Goal: Task Accomplishment & Management: Use online tool/utility

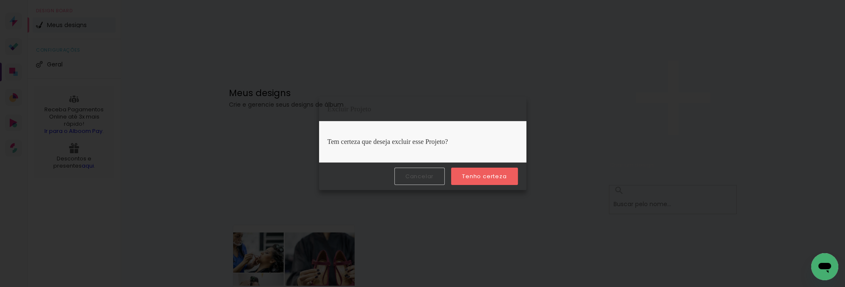
click at [0, 0] on slot "Tenho certeza" at bounding box center [0, 0] width 0 height 0
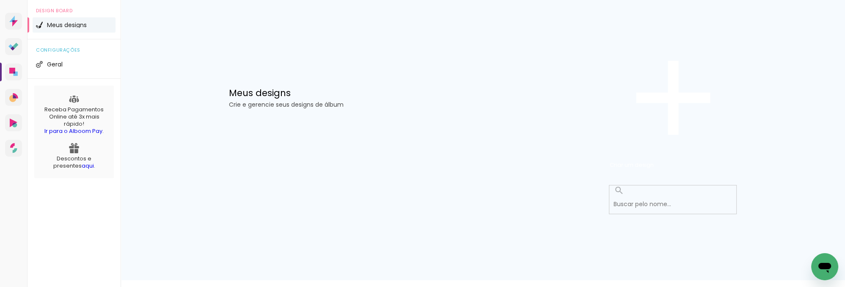
click at [63, 28] on span "Meus designs" at bounding box center [67, 25] width 40 height 6
click at [53, 67] on span "Geral" at bounding box center [55, 64] width 16 height 6
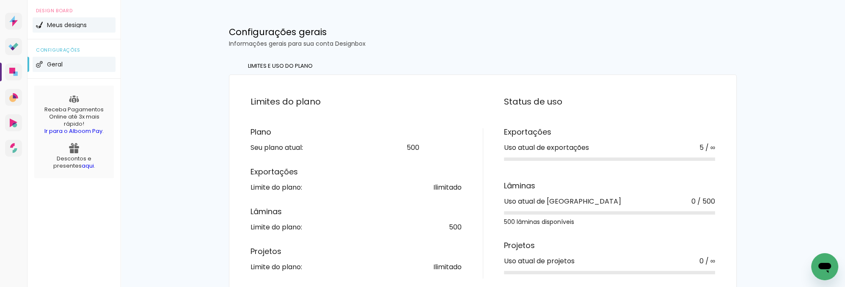
click at [55, 28] on span "Meus designs" at bounding box center [67, 25] width 40 height 6
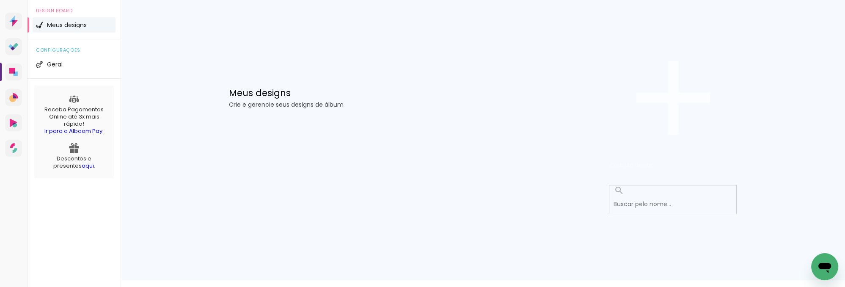
click at [654, 161] on span "Criar um design" at bounding box center [632, 165] width 44 height 8
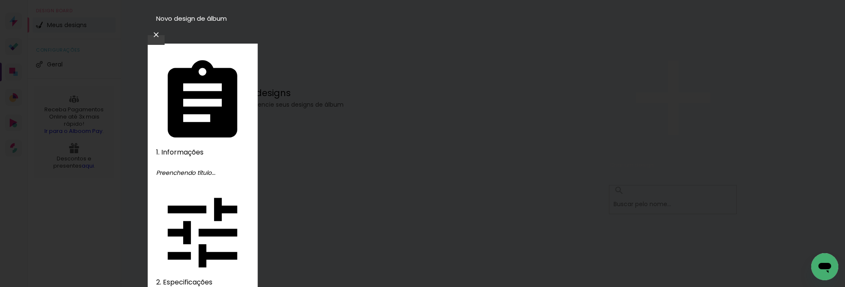
type input "Isa"
type paper-input "Isa"
click at [0, 0] on slot "Avançar" at bounding box center [0, 0] width 0 height 0
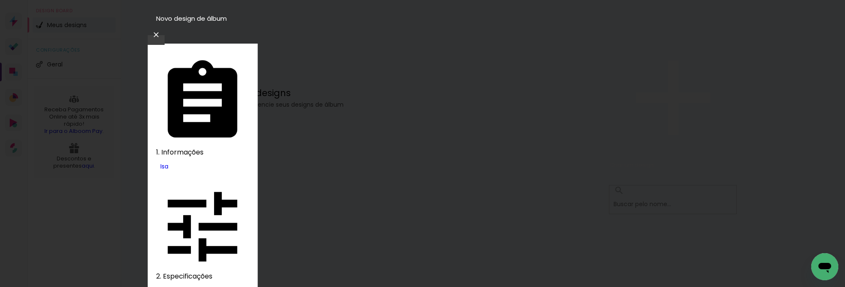
scroll to position [796, 0]
click at [0, 0] on slot "Avançar" at bounding box center [0, 0] width 0 height 0
click at [0, 0] on slot "Compacta" at bounding box center [0, 0] width 0 height 0
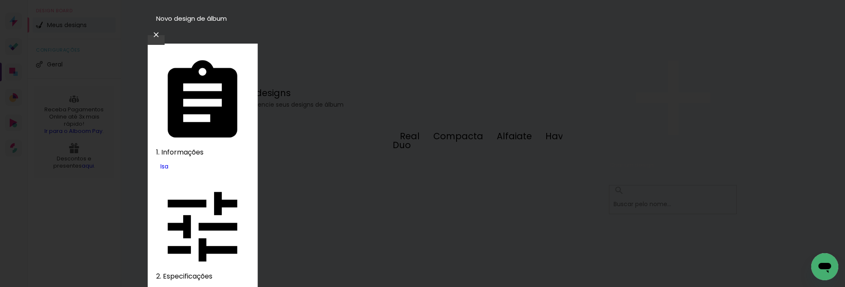
type input "Compacta"
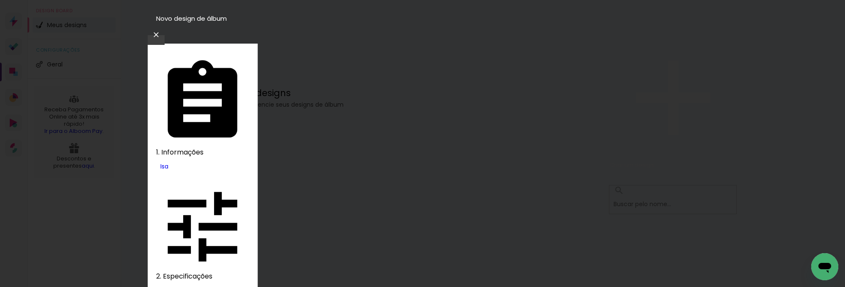
click at [0, 0] on slot "Avançar" at bounding box center [0, 0] width 0 height 0
type paper-checkbox "on"
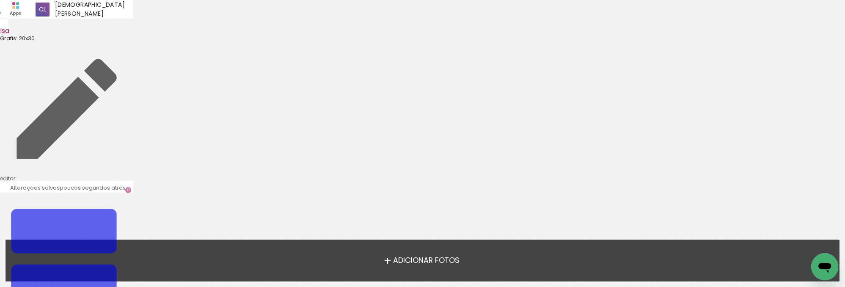
click at [133, 192] on iron-icon at bounding box center [66, 258] width 133 height 133
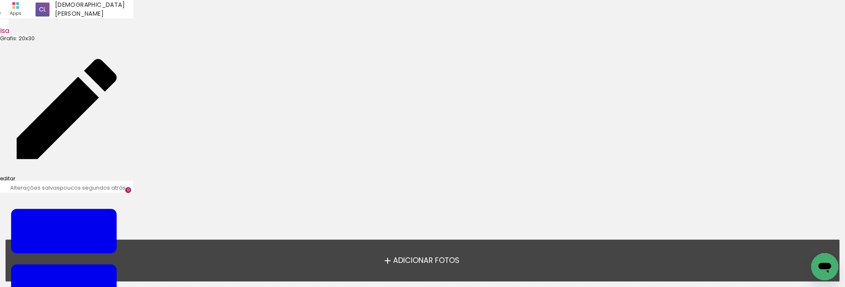
click at [59, 42] on link "editar" at bounding box center [66, 112] width 133 height 140
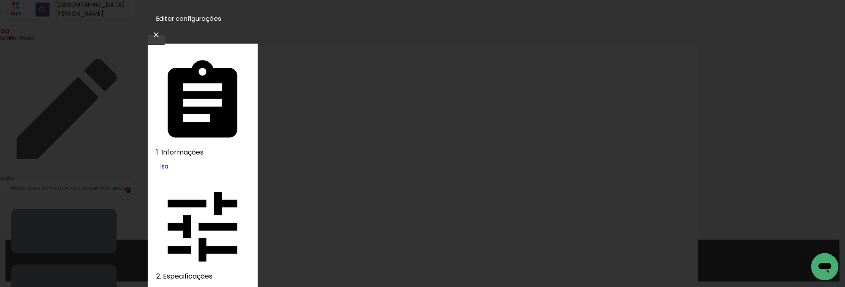
type paper-checkbox "on"
click at [161, 30] on iron-icon at bounding box center [156, 34] width 10 height 8
